Goal: Task Accomplishment & Management: Manage account settings

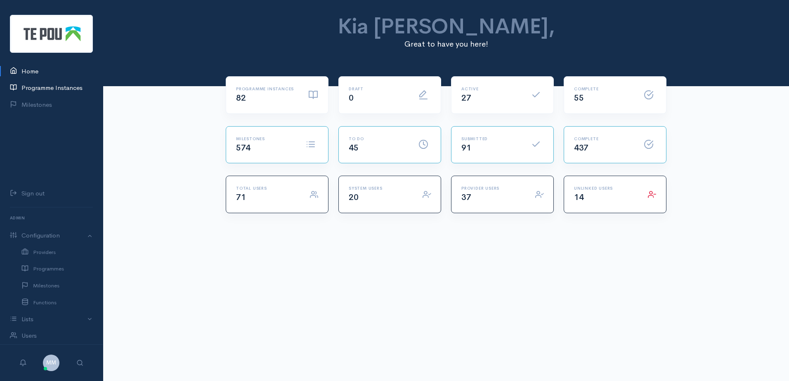
click at [57, 90] on link "Programme Instances" at bounding box center [51, 88] width 103 height 17
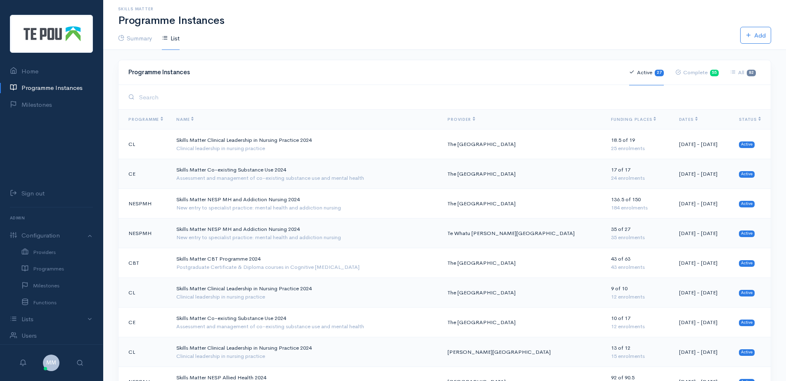
click at [672, 116] on th "Dates" at bounding box center [702, 120] width 60 height 20
click at [679, 118] on span "Dates" at bounding box center [688, 119] width 19 height 5
click at [679, 120] on span "Dates" at bounding box center [688, 119] width 19 height 5
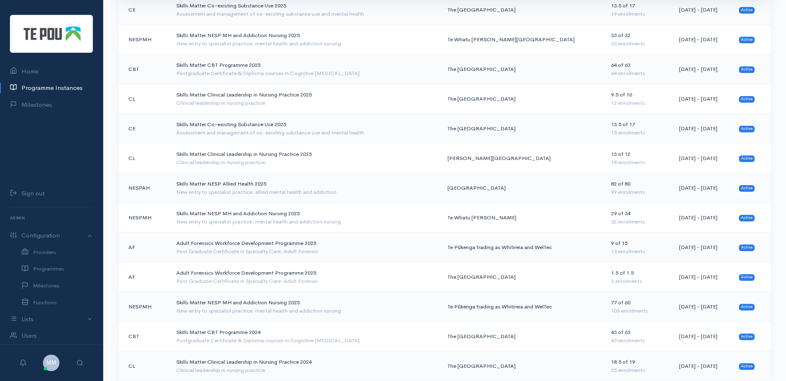
scroll to position [248, 0]
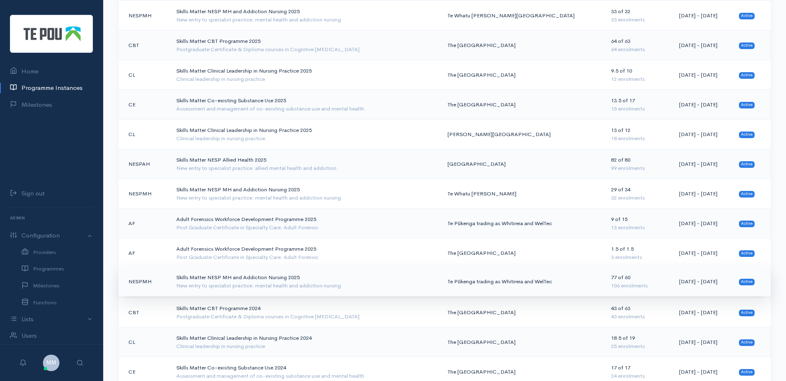
click at [214, 281] on td "Skills Matter NESP MH and Addiction Nursing 2025 New entry to specialist practi…" at bounding box center [305, 282] width 271 height 30
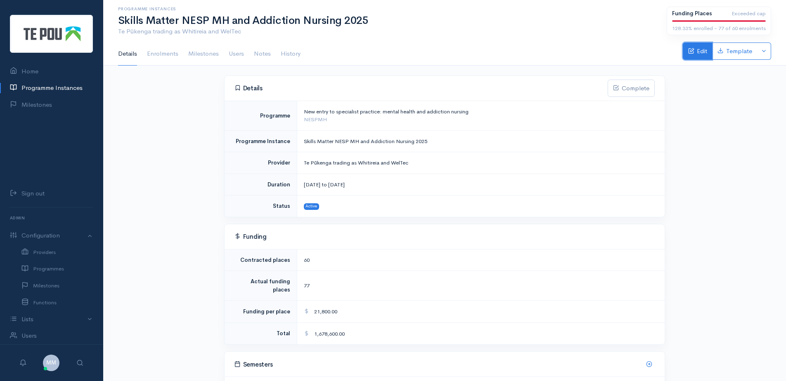
click at [695, 57] on link "Edit" at bounding box center [697, 51] width 29 height 17
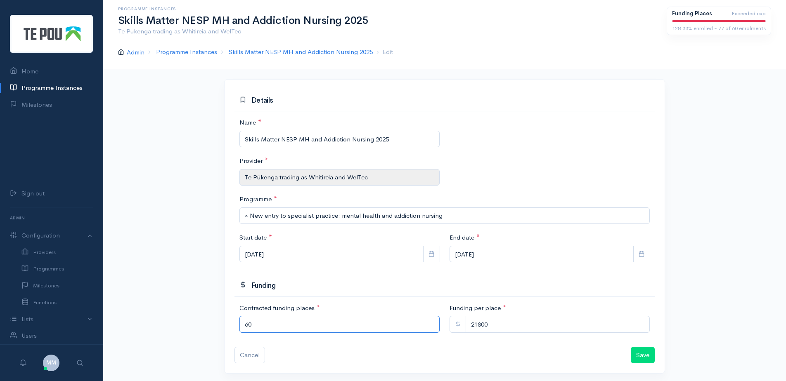
drag, startPoint x: 260, startPoint y: 325, endPoint x: 231, endPoint y: 326, distance: 29.4
click at [231, 326] on div "Contracted funding places * 60 Funding per place * 21800" at bounding box center [444, 325] width 430 height 43
type input "80.5"
click at [641, 360] on button "Save" at bounding box center [643, 355] width 24 height 17
